Goal: Browse casually

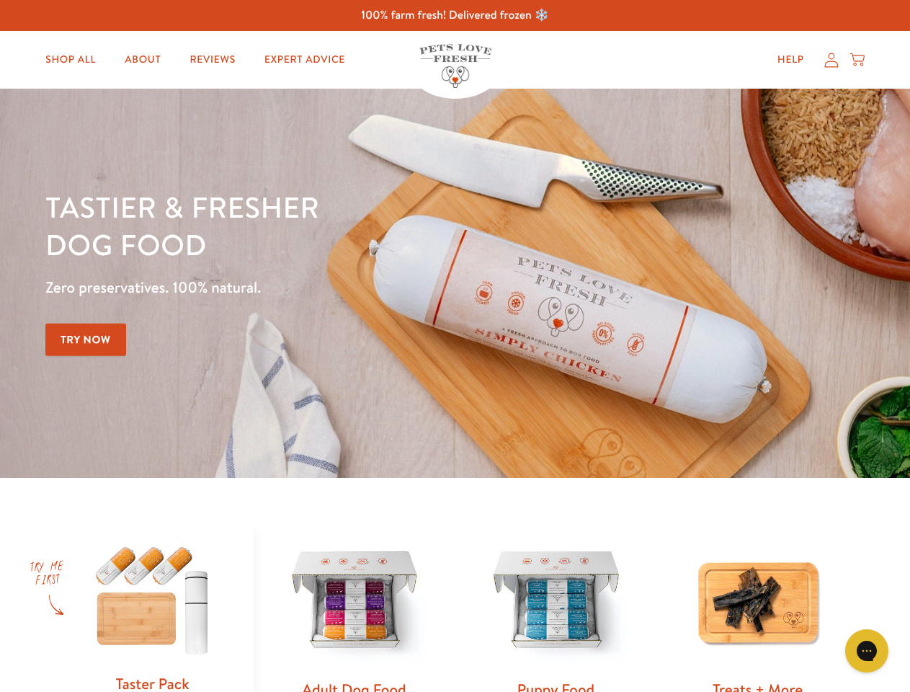
click at [455, 346] on div "Tastier & fresher dog food Zero preservatives. 100% natural. Try Now" at bounding box center [318, 283] width 546 height 190
click at [867, 651] on icon "Gorgias live chat" at bounding box center [867, 651] width 14 height 14
